Goal: Task Accomplishment & Management: Manage account settings

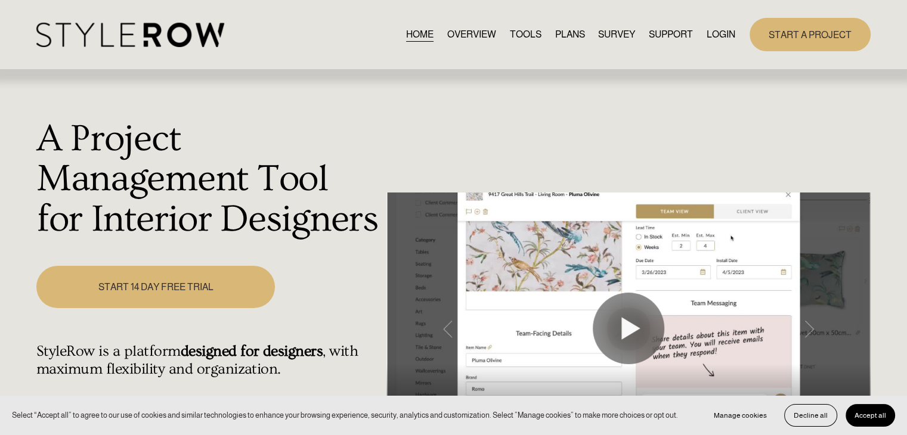
click at [714, 33] on link "LOGIN" at bounding box center [721, 34] width 29 height 16
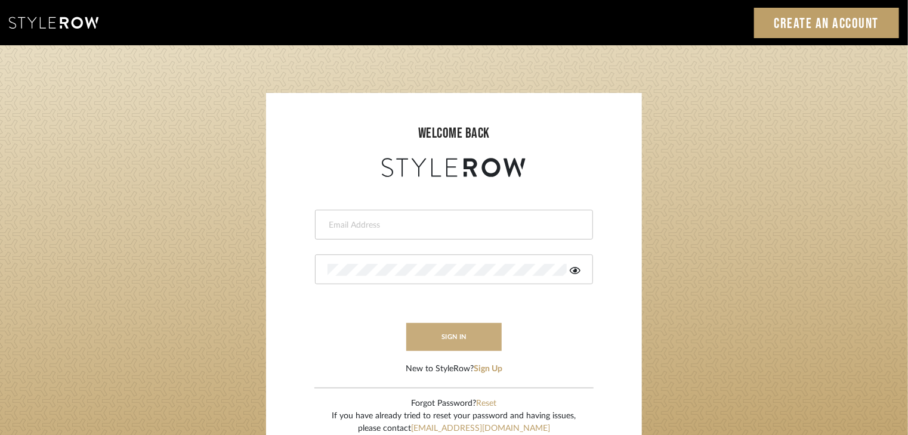
type input "katherine@mooseinteriordesigns.com"
click at [481, 338] on button "sign in" at bounding box center [453, 337] width 95 height 28
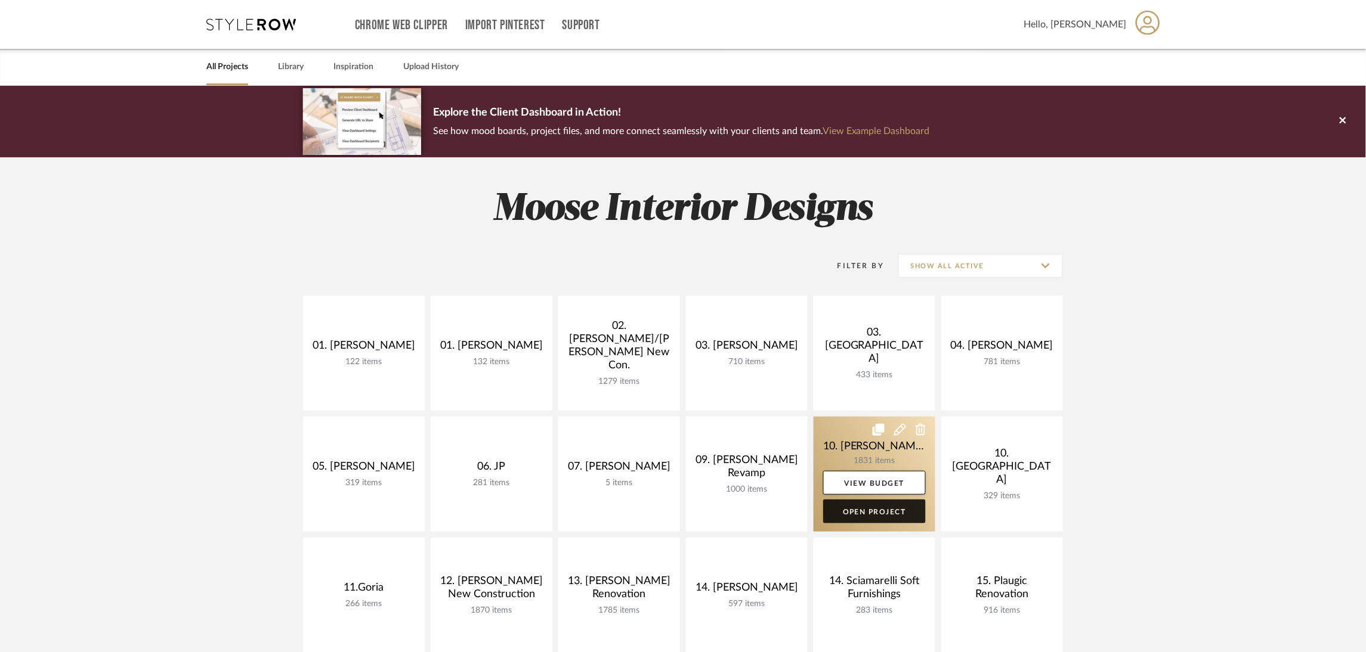
click at [895, 504] on link "Open Project" at bounding box center [874, 512] width 103 height 24
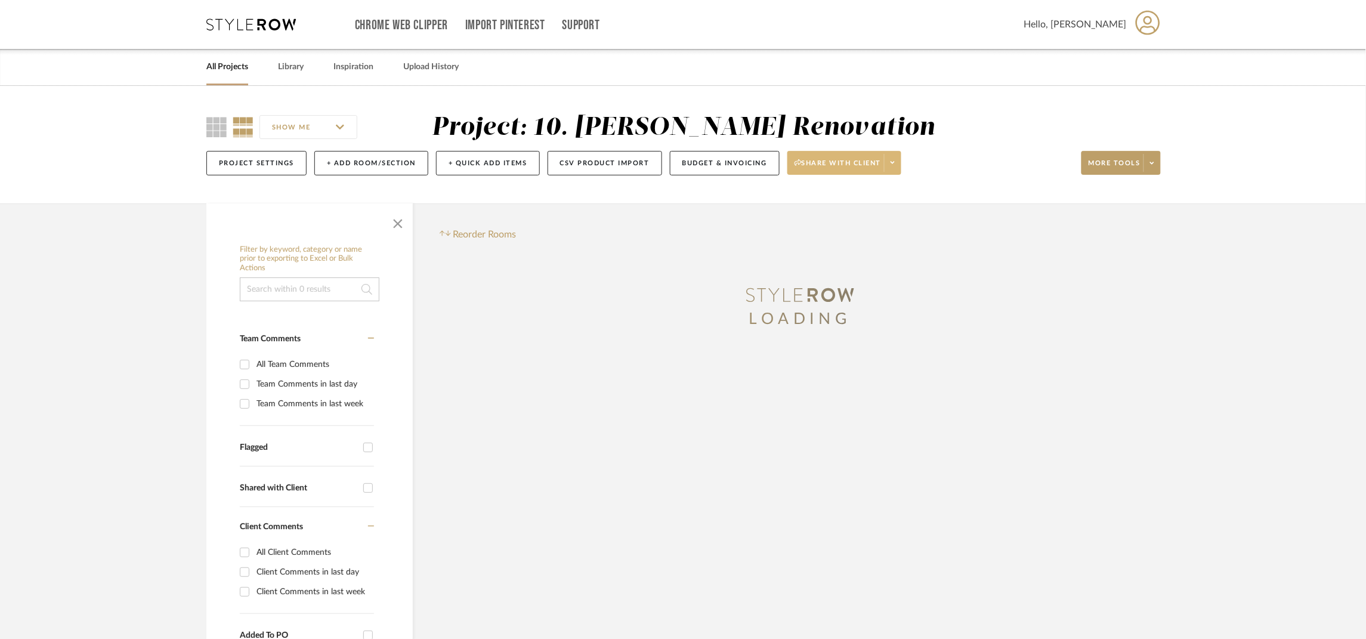
click at [871, 170] on span "Share with client" at bounding box center [837, 168] width 87 height 18
click at [894, 197] on span "Preview Client Dashboard" at bounding box center [850, 197] width 102 height 10
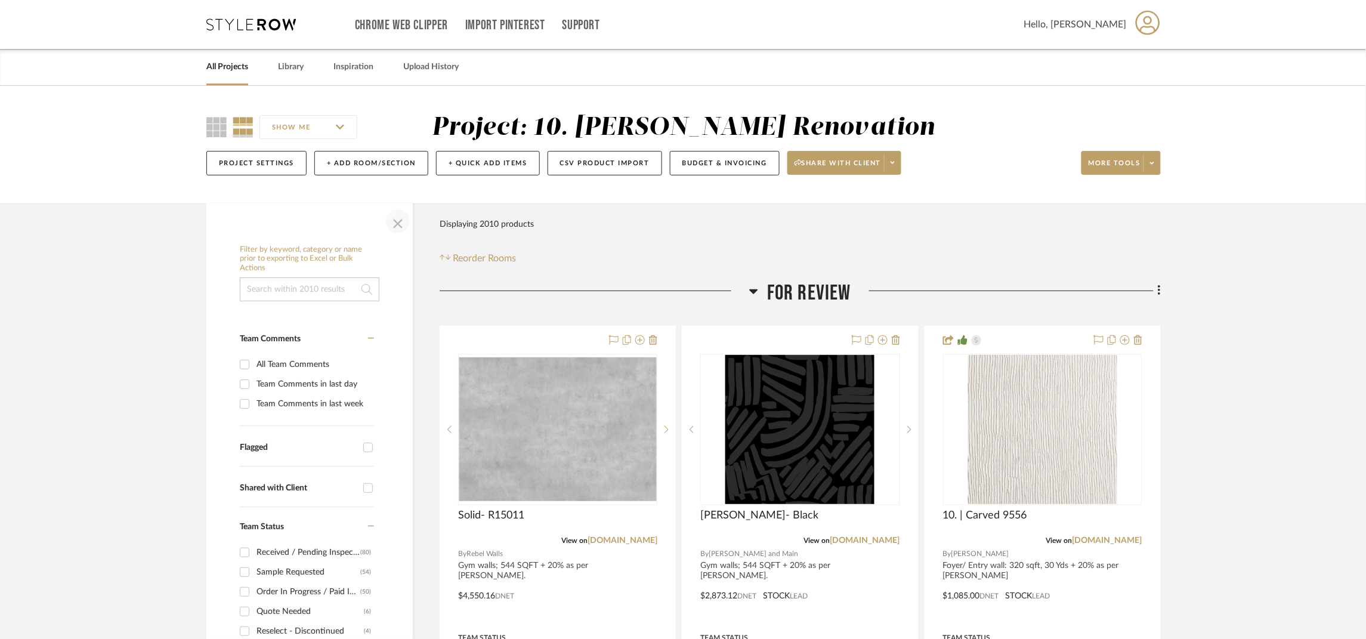
click at [392, 212] on span "button" at bounding box center [397, 221] width 29 height 29
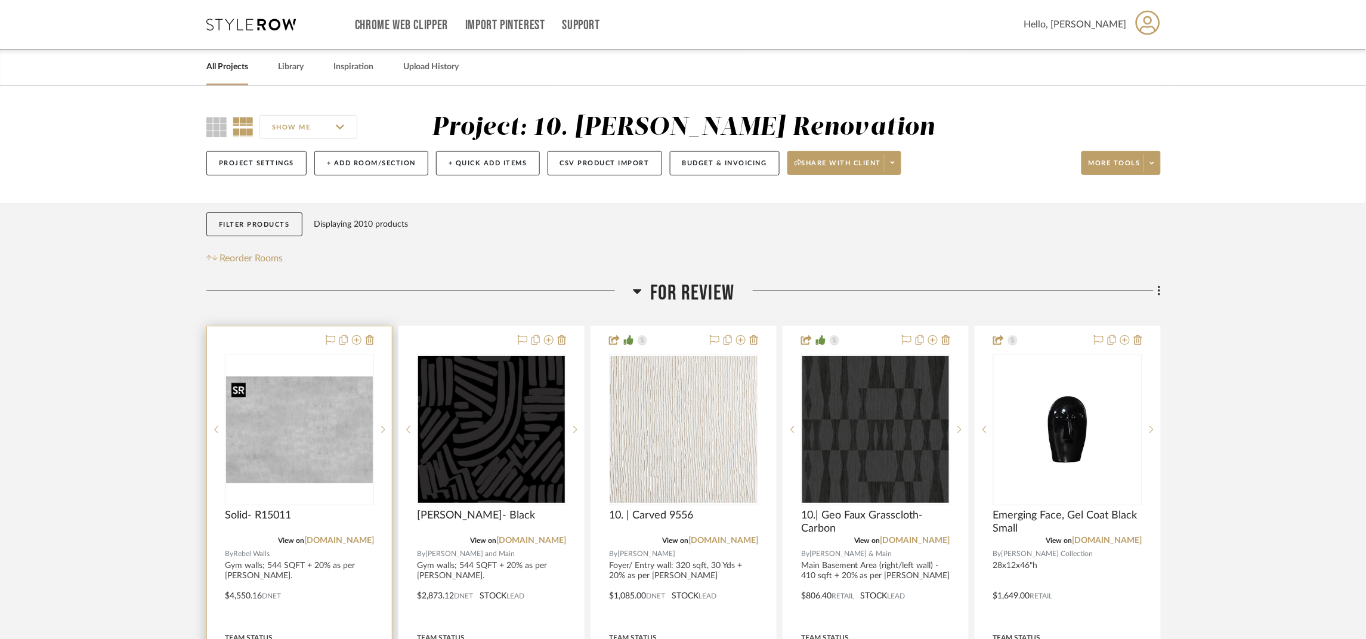
click at [310, 423] on img "0" at bounding box center [299, 429] width 147 height 107
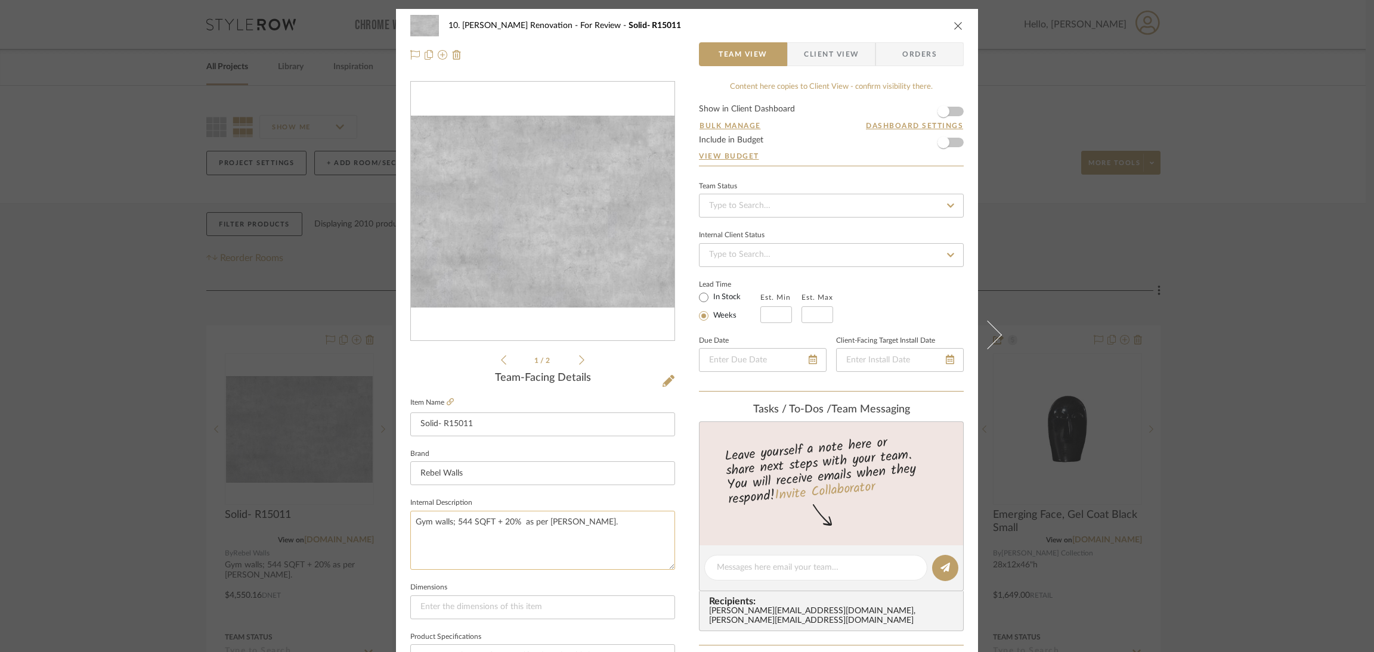
drag, startPoint x: 416, startPoint y: 516, endPoint x: 413, endPoint y: 523, distance: 7.8
click at [413, 523] on textarea "Gym walls; 544 SQFT + 20% as per Marcos." at bounding box center [542, 540] width 265 height 59
type textarea "Option 1: Gym walls; 544 SQFT + 20% as per [PERSON_NAME]."
click at [677, 527] on div "10. Patel Renovation For Review Solid- R15011 Team View Client View Orders 1 / …" at bounding box center [687, 559] width 582 height 1101
click at [949, 117] on span "button" at bounding box center [943, 111] width 26 height 26
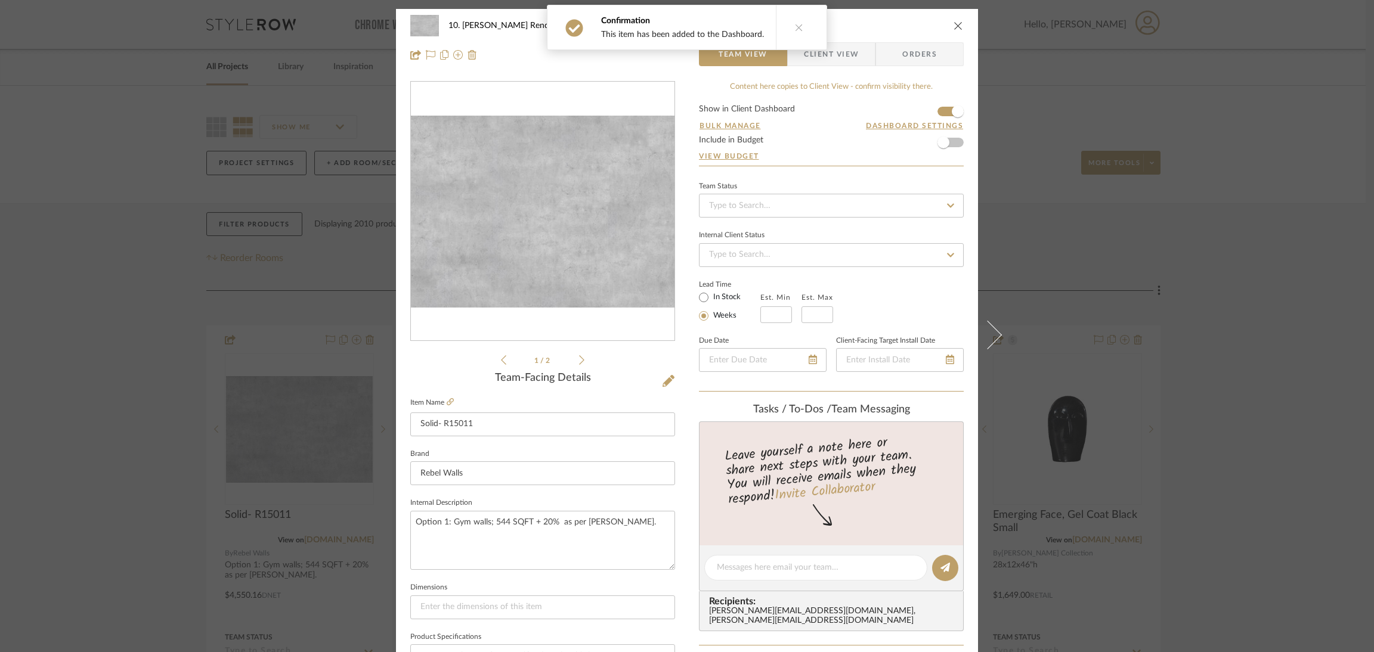
click at [786, 27] on button at bounding box center [799, 27] width 46 height 44
click at [825, 51] on span "Client View" at bounding box center [831, 54] width 55 height 24
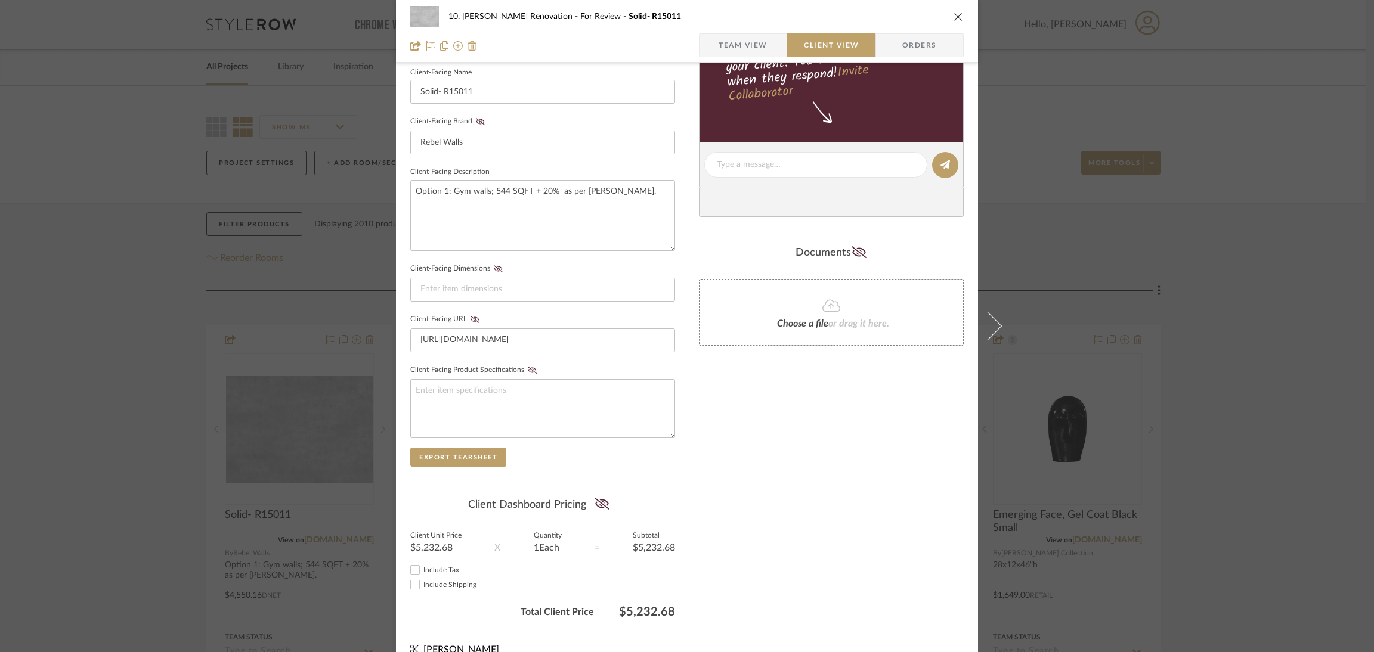
scroll to position [343, 0]
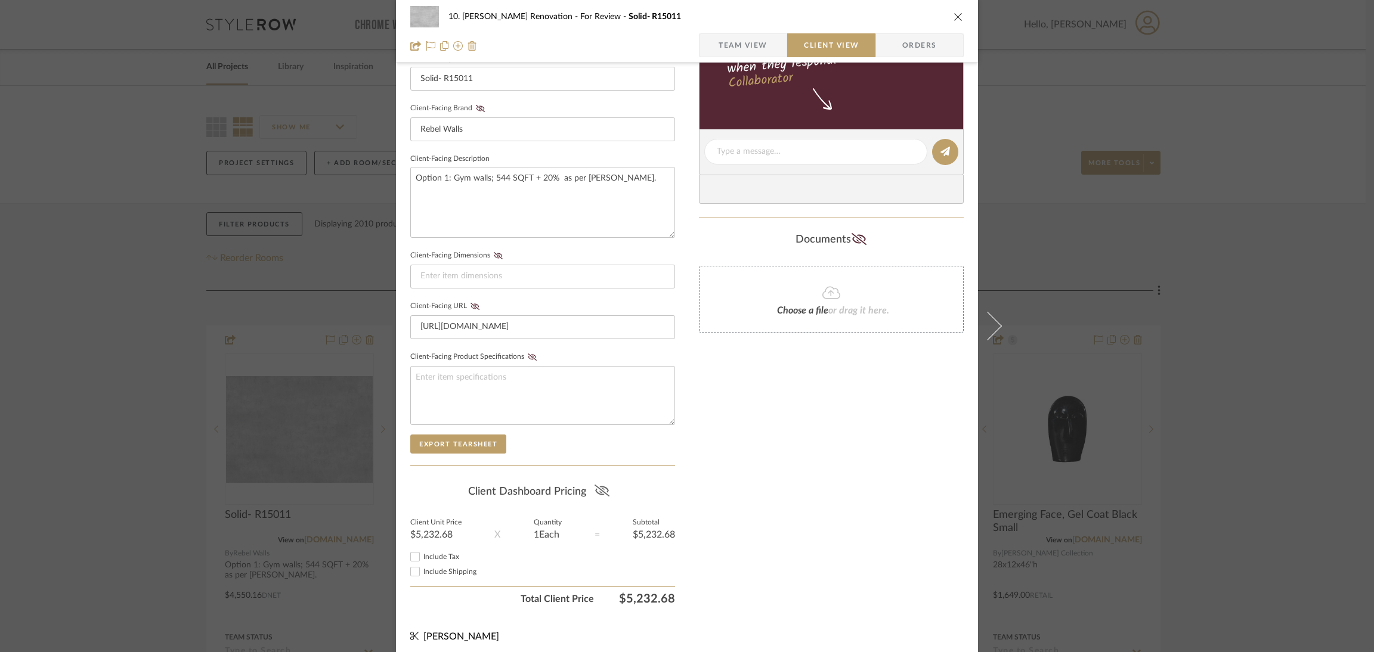
click at [600, 485] on icon at bounding box center [602, 491] width 15 height 12
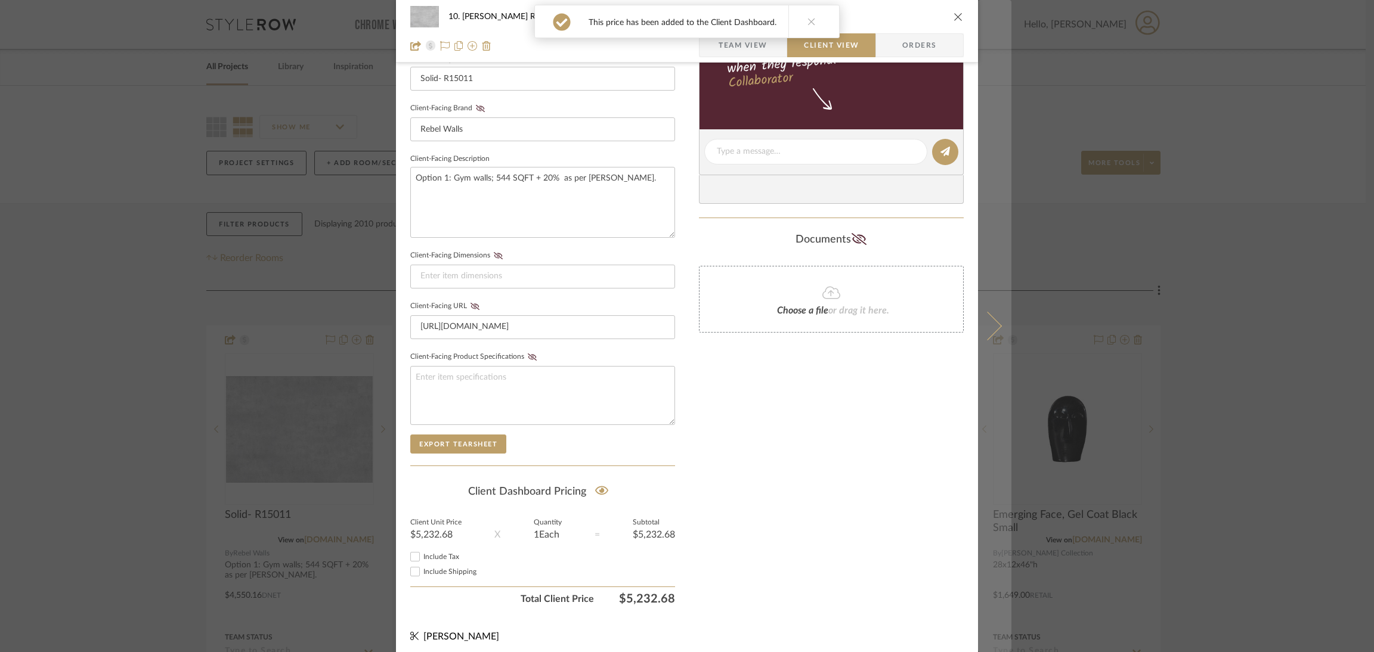
click at [987, 319] on icon at bounding box center [987, 326] width 29 height 29
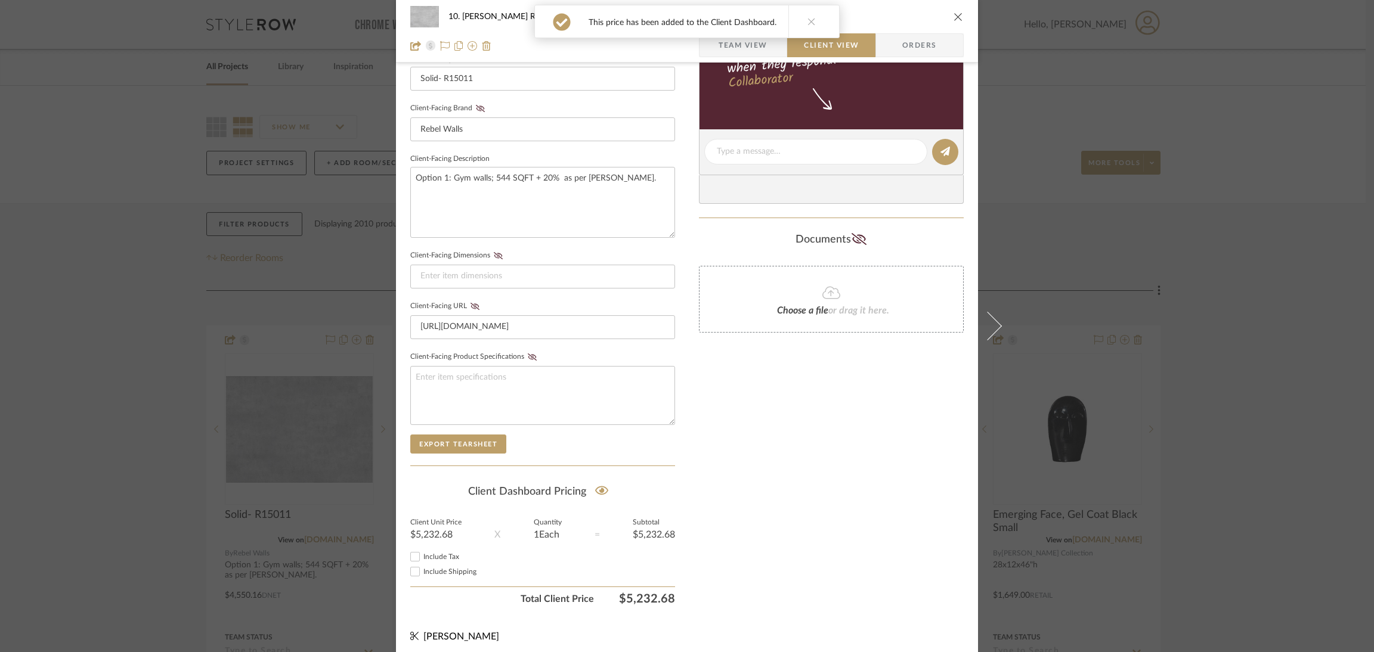
scroll to position [0, 0]
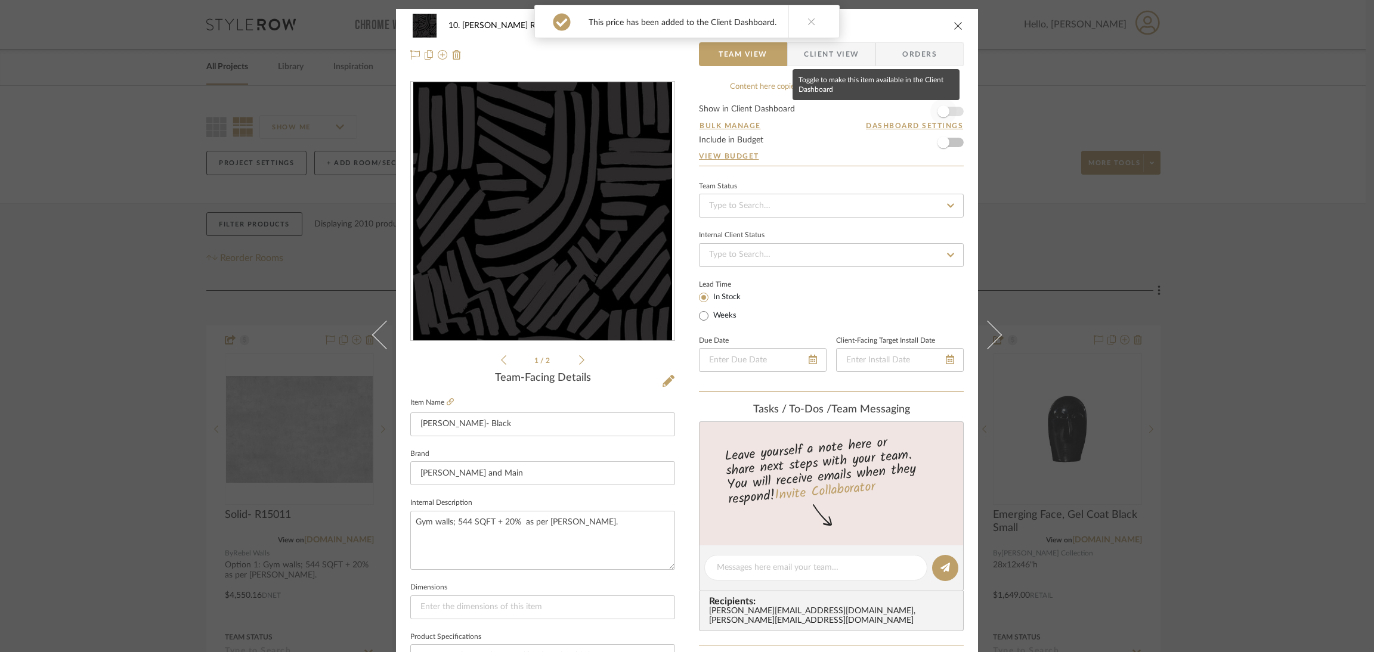
click at [947, 109] on span "button" at bounding box center [943, 111] width 26 height 26
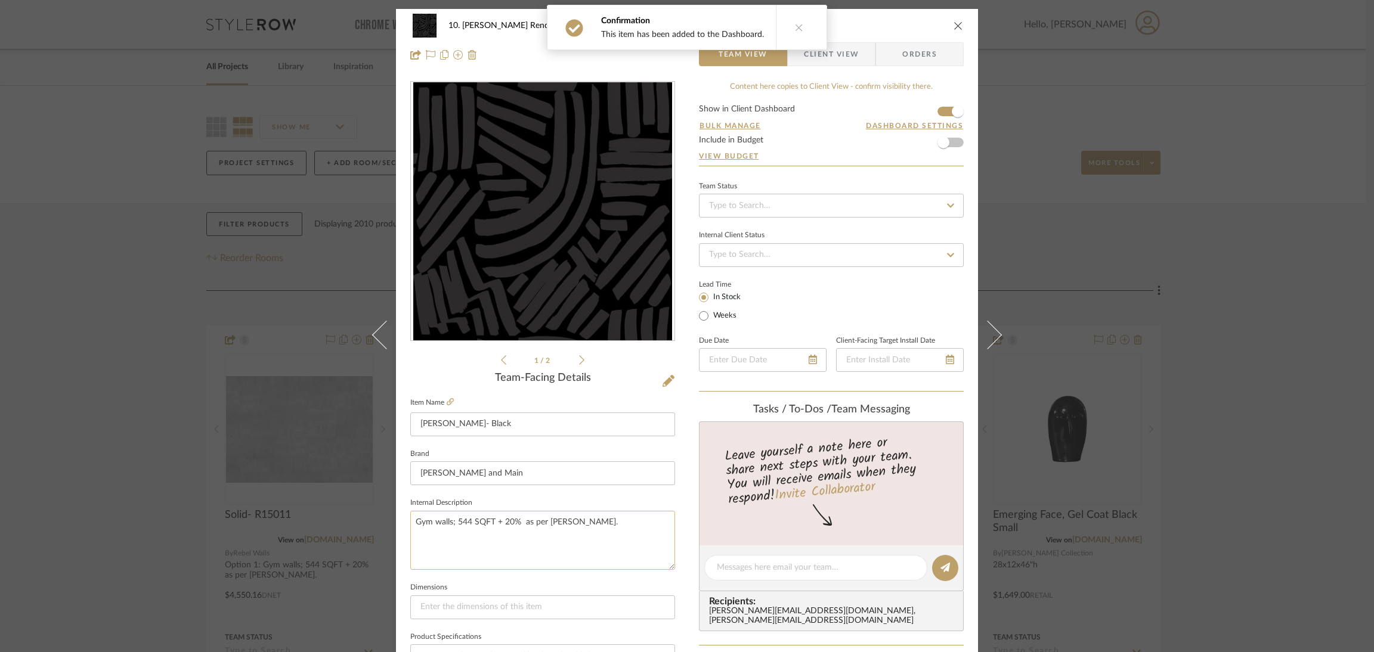
click at [413, 522] on textarea "Gym walls; 544 SQFT + 20% as per Marcos." at bounding box center [542, 540] width 265 height 59
type textarea "Option 2: Gym walls; 544 SQFT + 20% as per [PERSON_NAME]."
click at [686, 519] on div "10. Patel Renovation For Review Yuki Abastract- Black Team View Client View Ord…" at bounding box center [687, 559] width 582 height 1101
click at [812, 44] on span "Client View" at bounding box center [831, 54] width 55 height 24
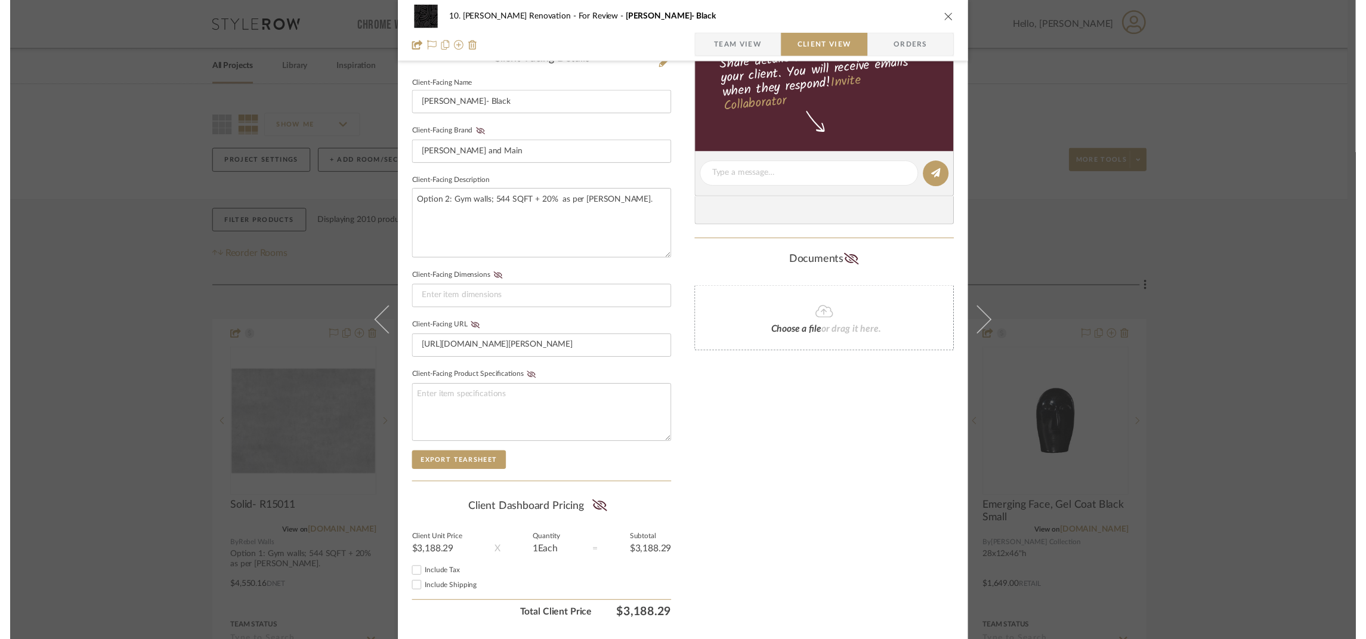
scroll to position [343, 0]
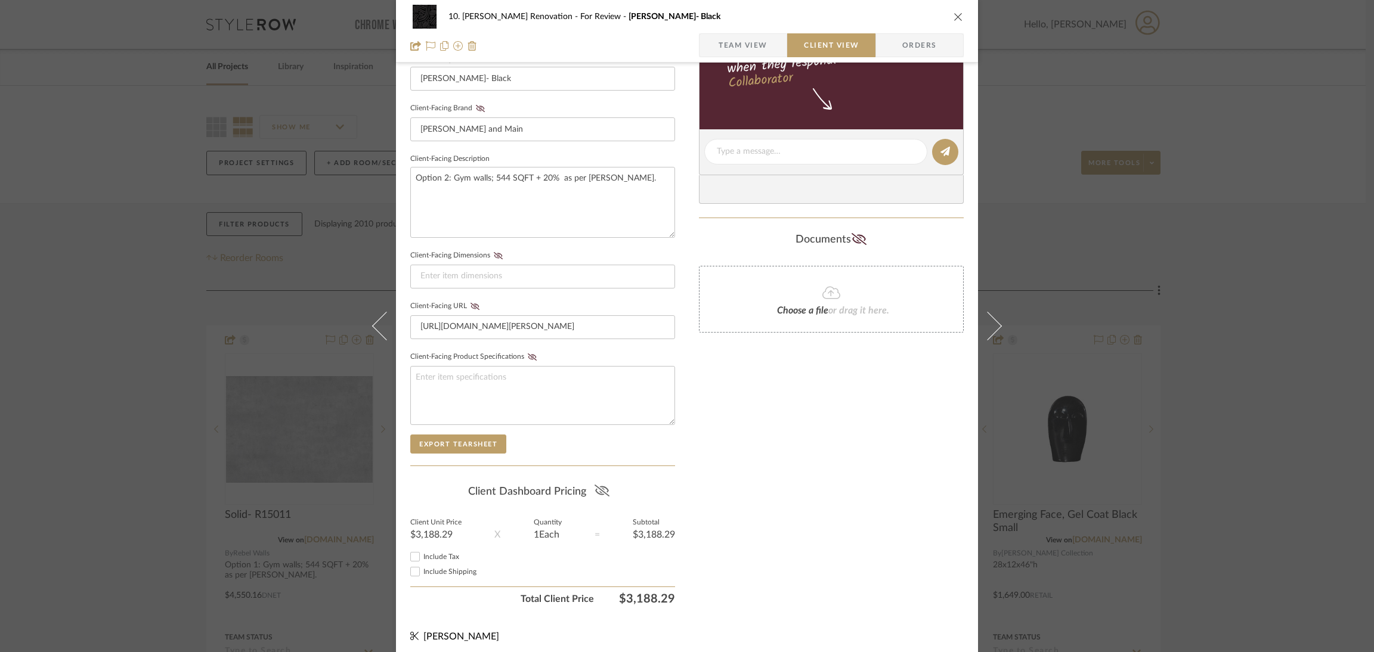
click at [598, 487] on icon at bounding box center [601, 491] width 15 height 12
click at [1261, 364] on div "10. Patel Renovation For Review Yuki Abastract- Black Team View Client View Ord…" at bounding box center [687, 326] width 1374 height 652
